Goal: Navigation & Orientation: Find specific page/section

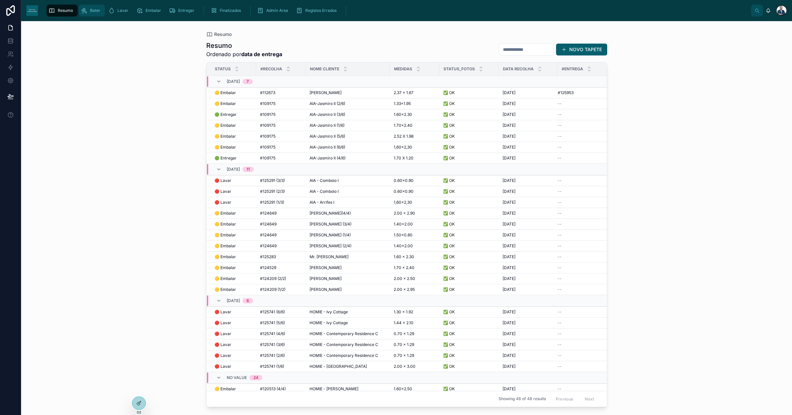
click at [85, 7] on icon "scrollable content" at bounding box center [84, 10] width 7 height 7
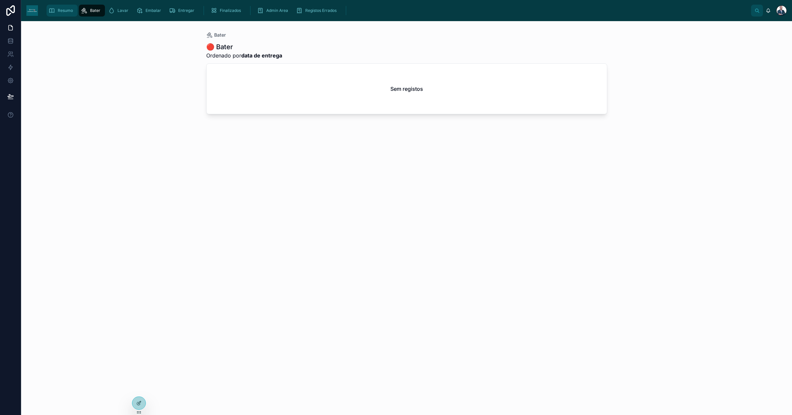
click at [70, 7] on div "Resumo" at bounding box center [61, 10] width 27 height 11
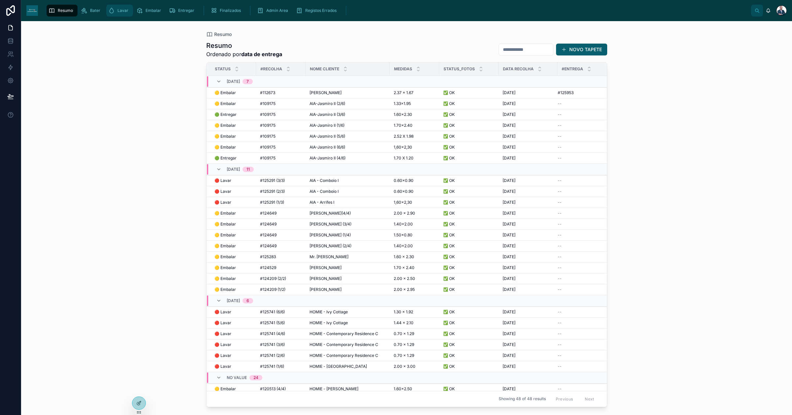
click at [116, 7] on div "Lavar" at bounding box center [119, 10] width 23 height 11
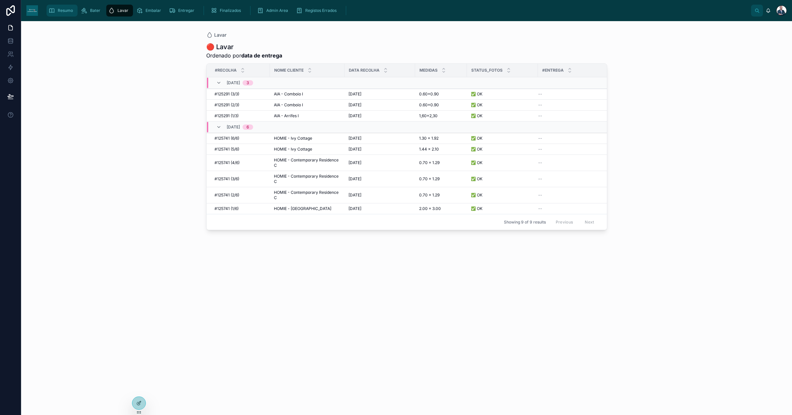
click at [62, 14] on div "Resumo" at bounding box center [61, 10] width 27 height 11
